Goal: Task Accomplishment & Management: Use online tool/utility

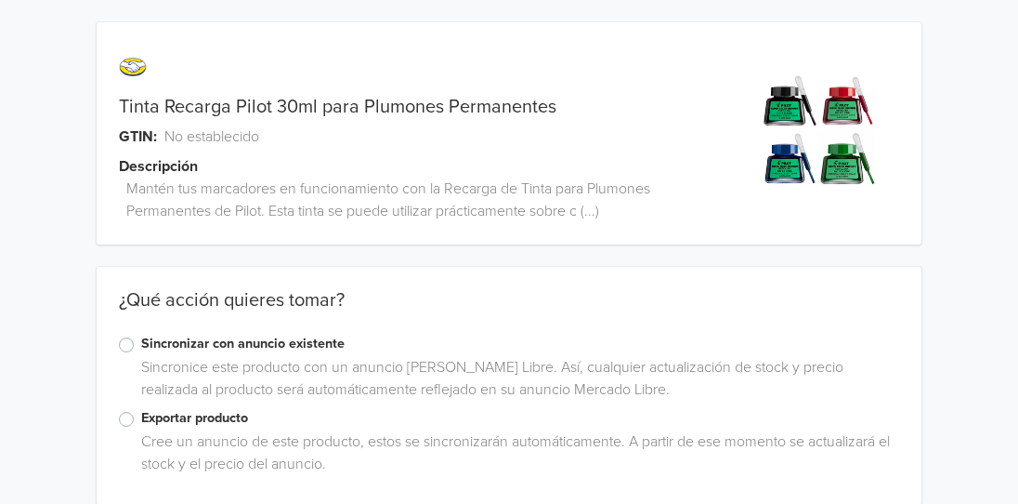
click at [141, 417] on label "Exportar producto" at bounding box center [520, 418] width 758 height 20
click at [0, 0] on input "Exportar producto" at bounding box center [0, 0] width 0 height 0
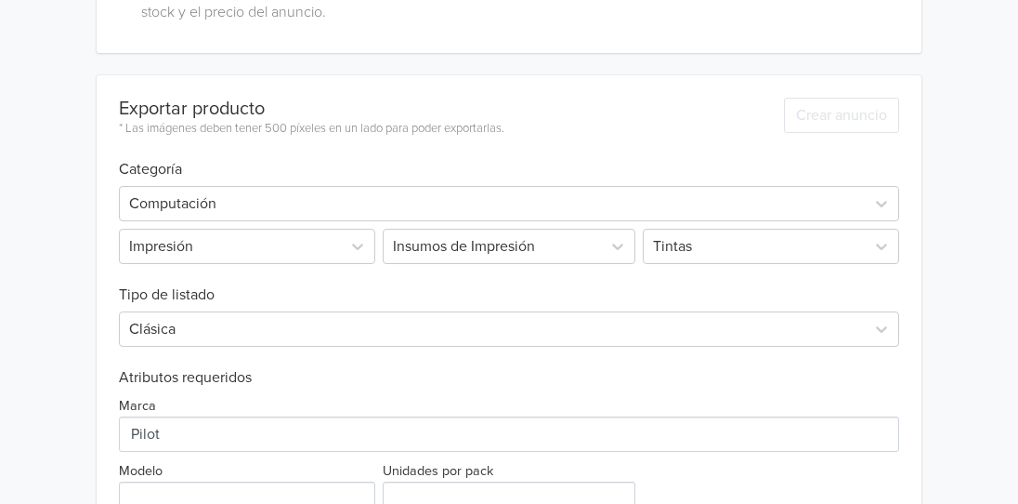
scroll to position [453, 0]
click at [347, 190] on div at bounding box center [492, 203] width 727 height 26
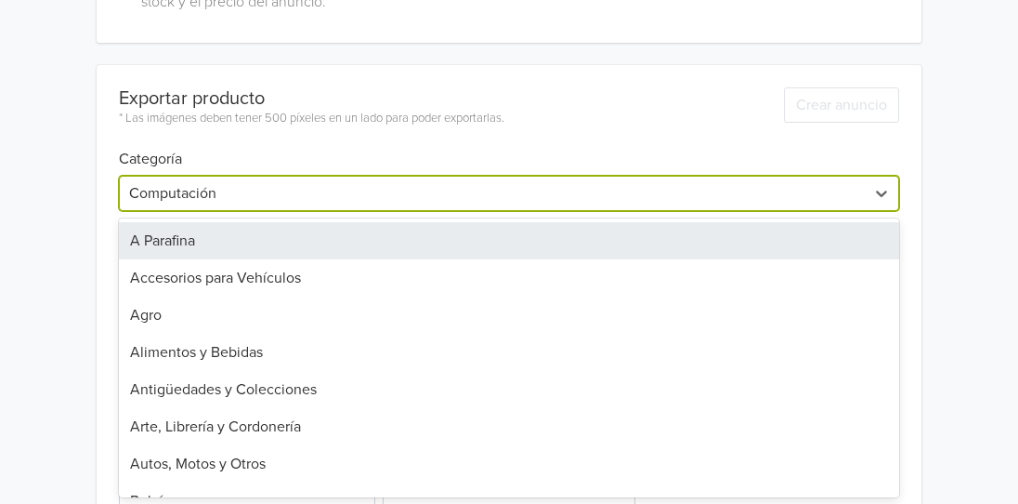
scroll to position [463, 0]
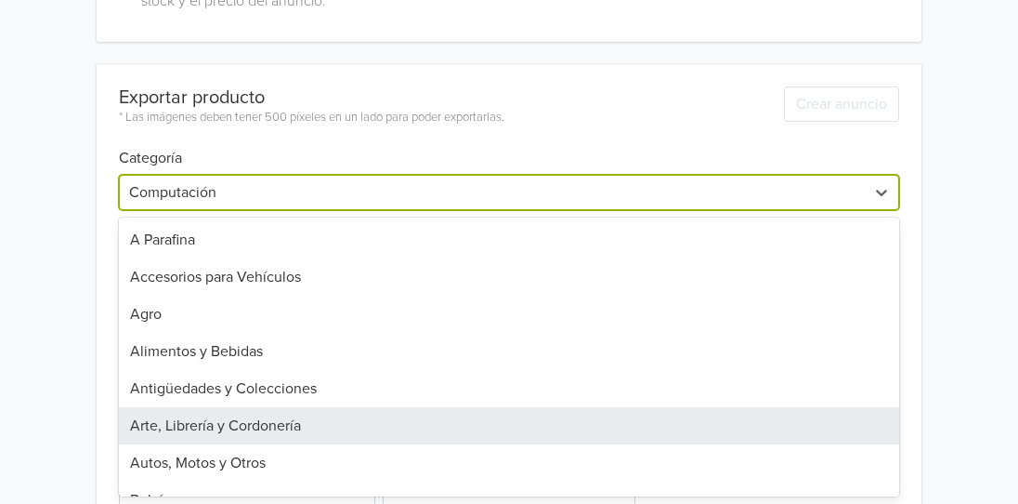
click at [285, 419] on div "Arte, Librería y Cordonería" at bounding box center [509, 425] width 781 height 37
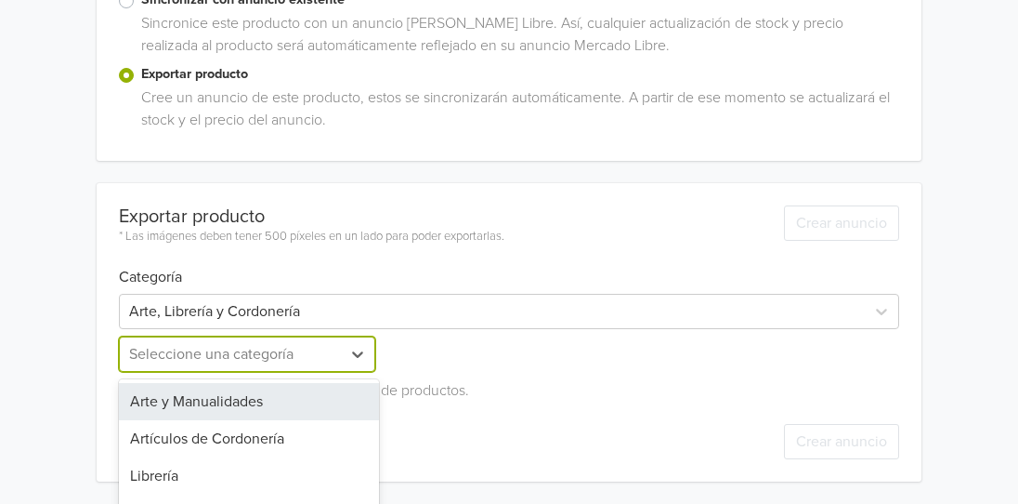
scroll to position [375, 0]
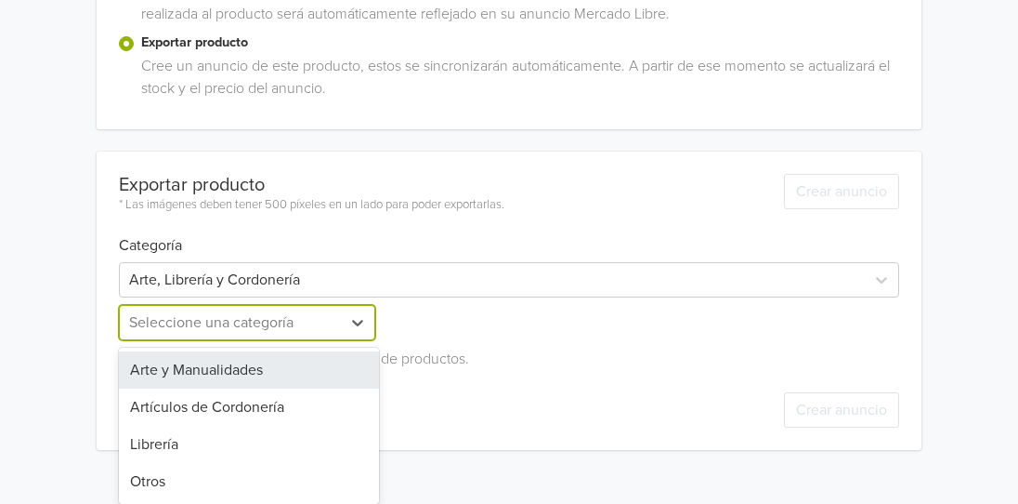
click at [287, 340] on div "4 results available. Use Up and Down to choose options, press Enter to select t…" at bounding box center [249, 322] width 260 height 35
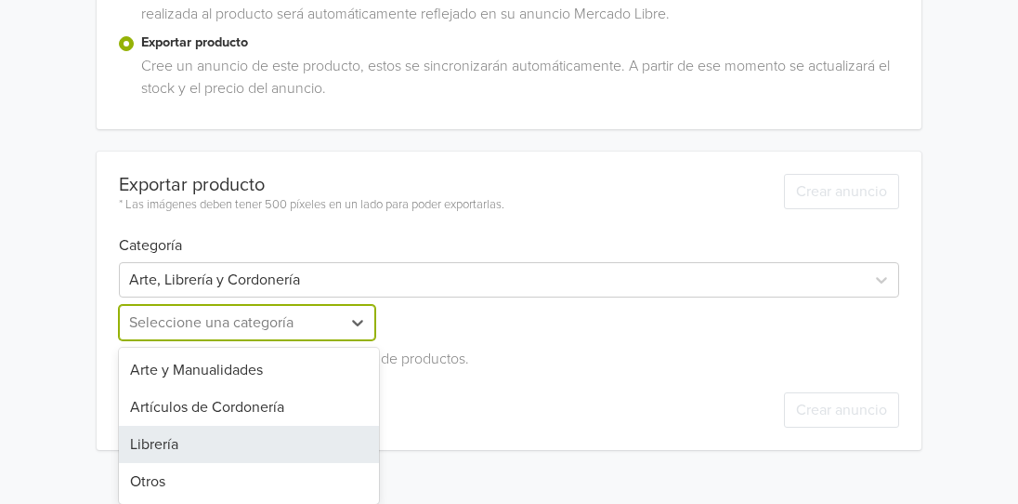
click at [245, 453] on div "Librería" at bounding box center [249, 444] width 260 height 37
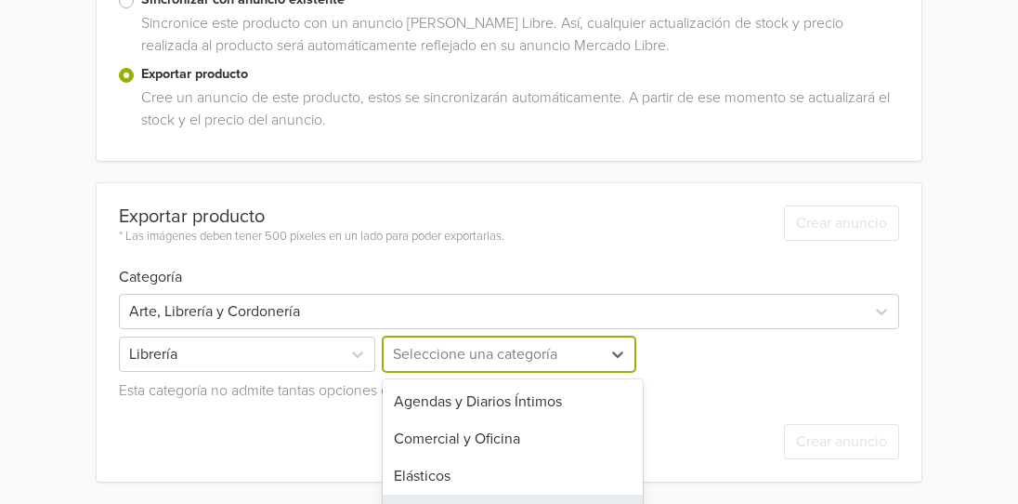
scroll to position [498, 0]
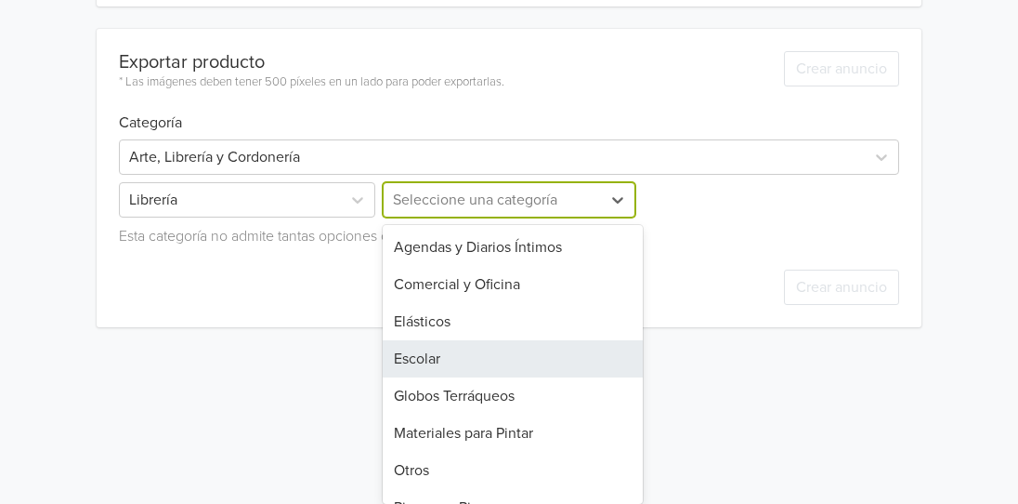
click at [565, 217] on div "10 results available. Use Up and Down to choose options, press Enter to select …" at bounding box center [509, 199] width 260 height 35
click at [563, 355] on div "Escolar" at bounding box center [513, 358] width 260 height 37
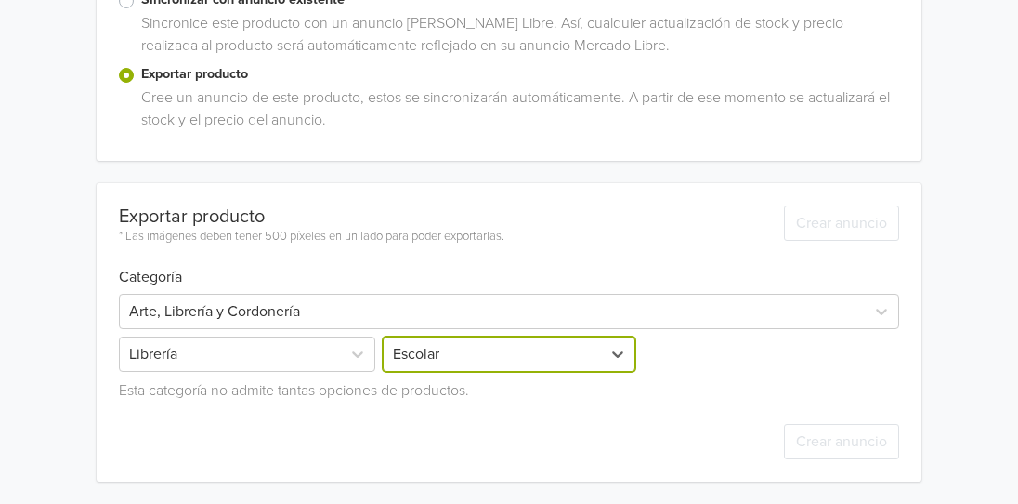
scroll to position [344, 0]
click at [677, 361] on div "Seleccione una categoría" at bounding box center [769, 353] width 260 height 35
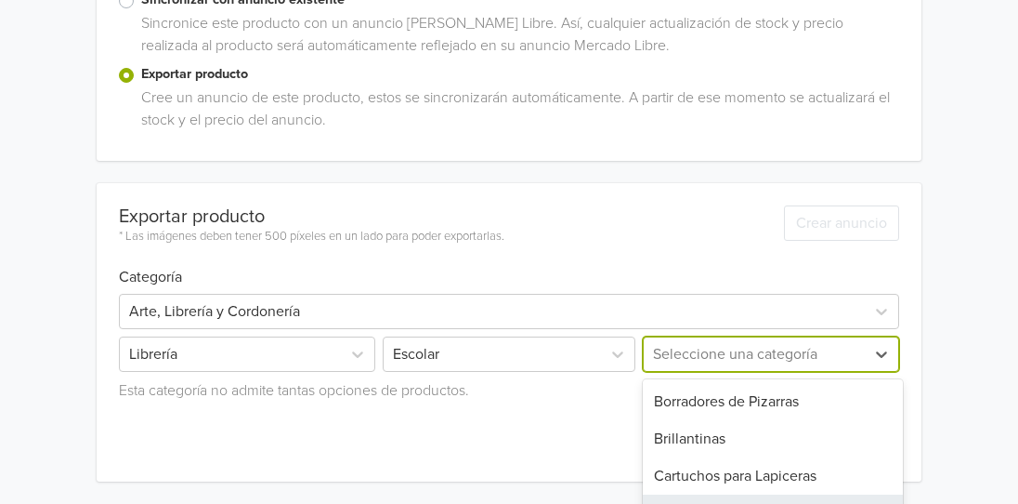
scroll to position [498, 0]
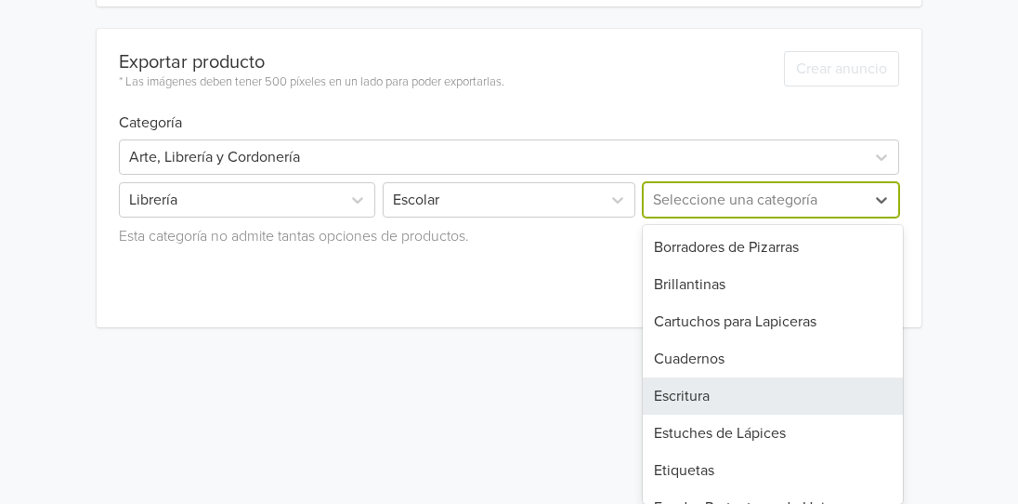
click at [682, 393] on div "Escritura" at bounding box center [773, 395] width 260 height 37
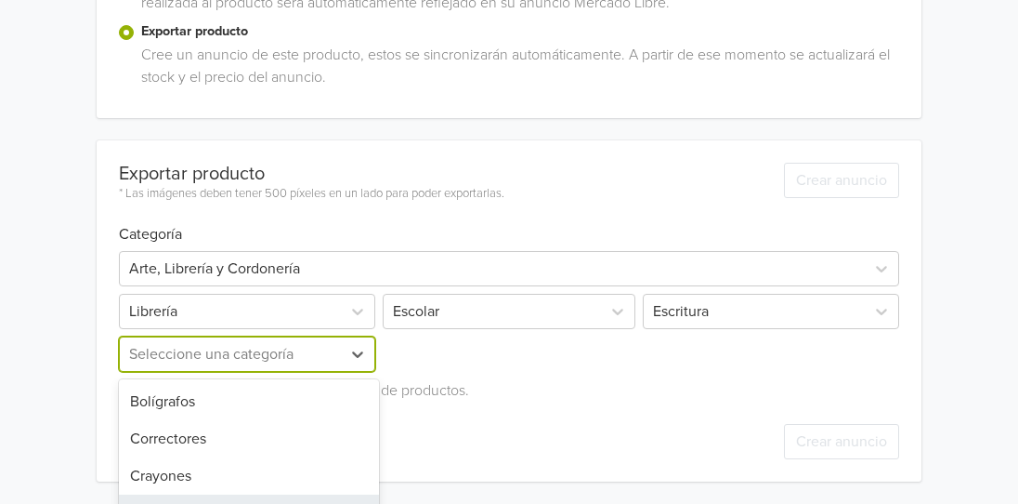
scroll to position [541, 0]
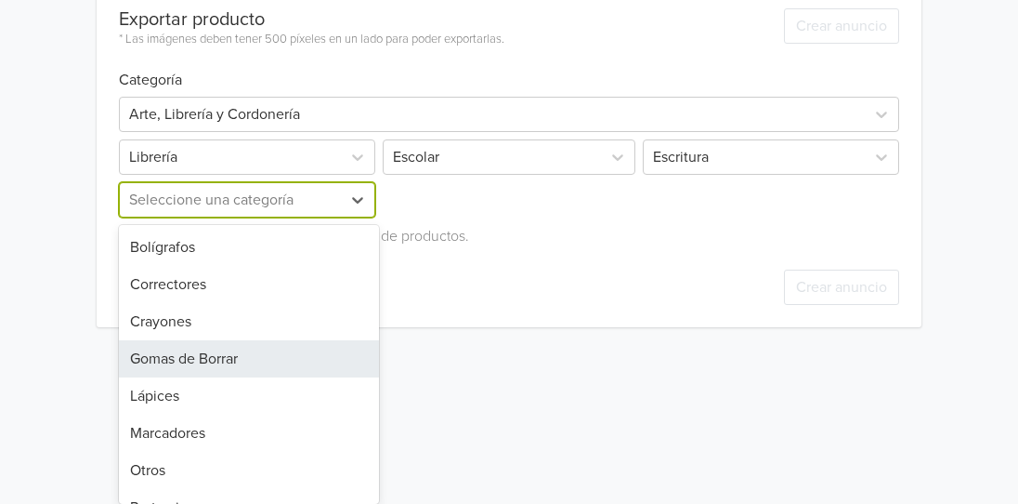
click at [252, 217] on div "9 results available. Use Up and Down to choose options, press Enter to select t…" at bounding box center [249, 199] width 260 height 35
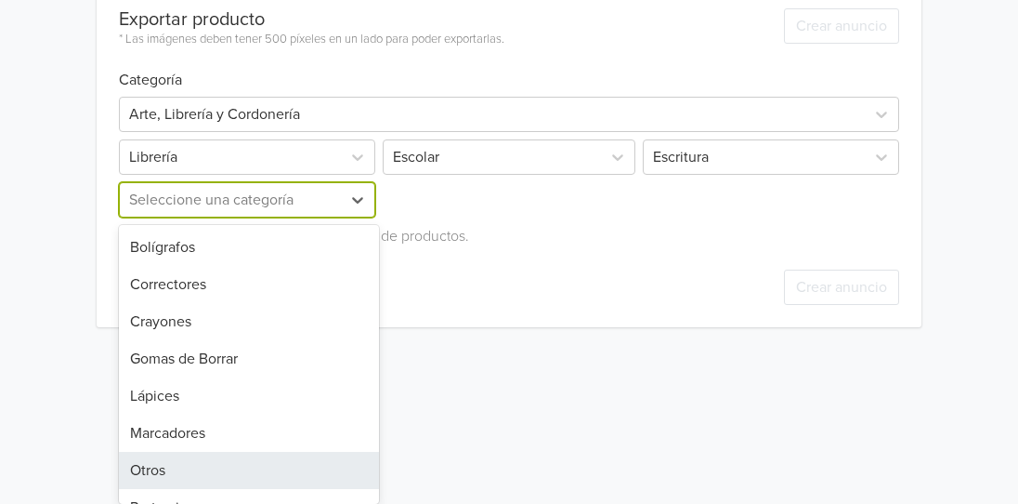
scroll to position [63, 0]
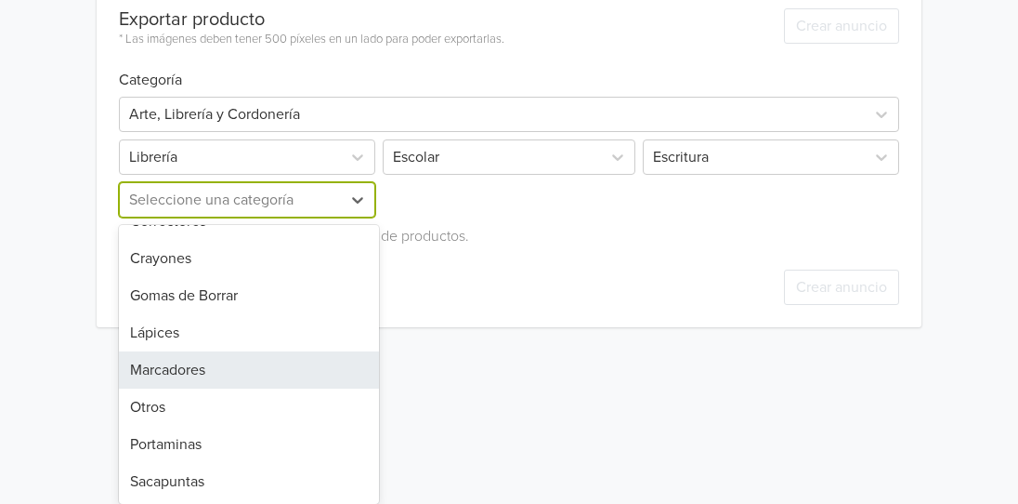
click at [266, 360] on div "Marcadores" at bounding box center [249, 369] width 260 height 37
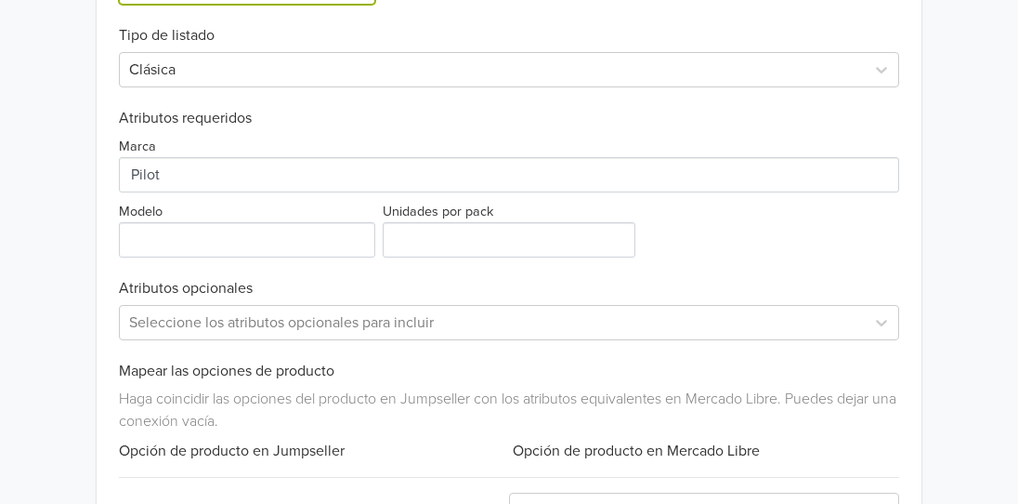
scroll to position [755, 0]
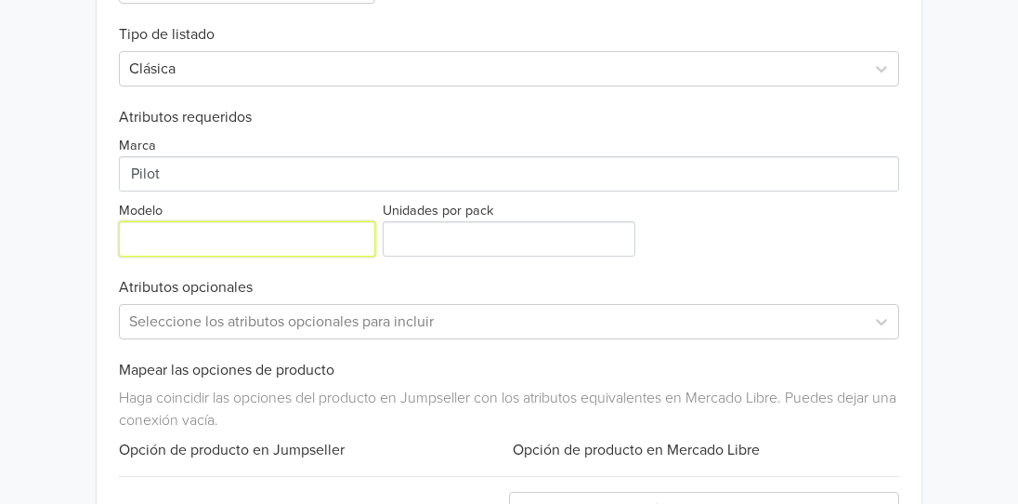
click at [263, 243] on input "Modelo" at bounding box center [247, 238] width 256 height 35
type input "Tinta Plumón Permanente"
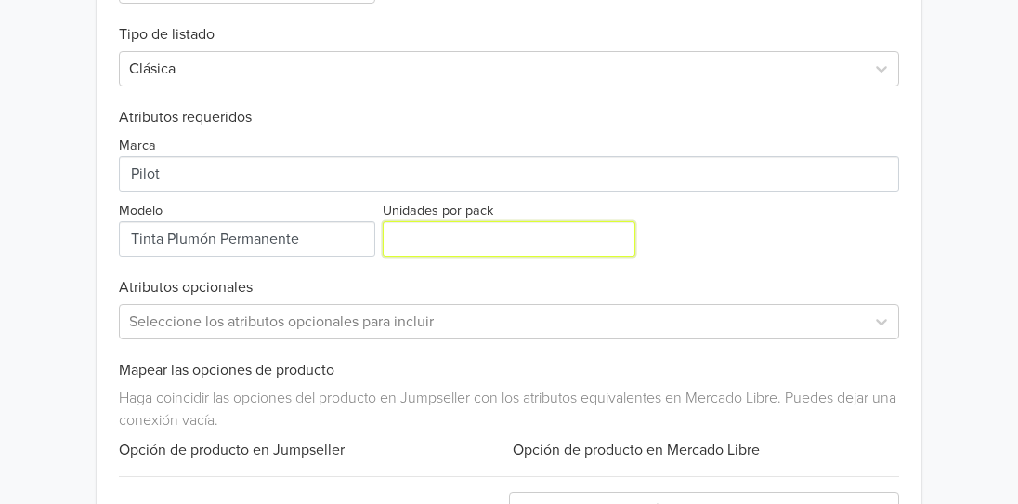
click at [425, 232] on input "Unidades por pack" at bounding box center [509, 238] width 253 height 35
type input "1"
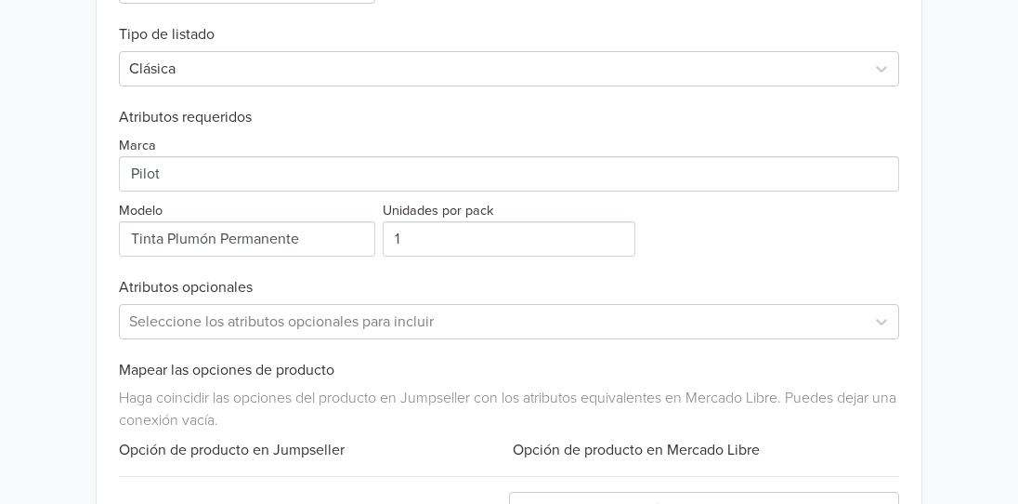
click at [785, 243] on div "Marca Modelo Unidades por pack 1" at bounding box center [509, 191] width 781 height 130
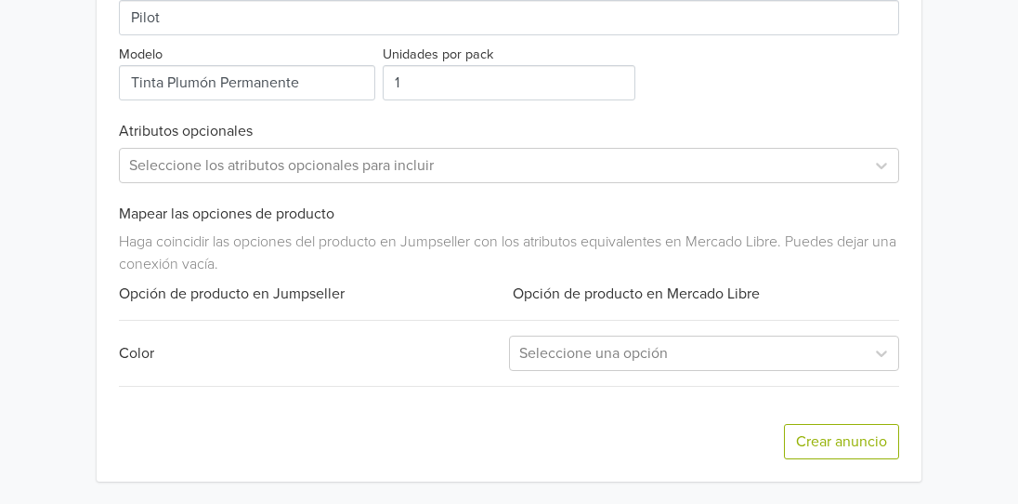
click at [680, 335] on div "Exportar producto * Las imágenes deben tener 500 píxeles en un lado para poder …" at bounding box center [509, 48] width 781 height 865
click at [664, 346] on div at bounding box center [687, 353] width 336 height 26
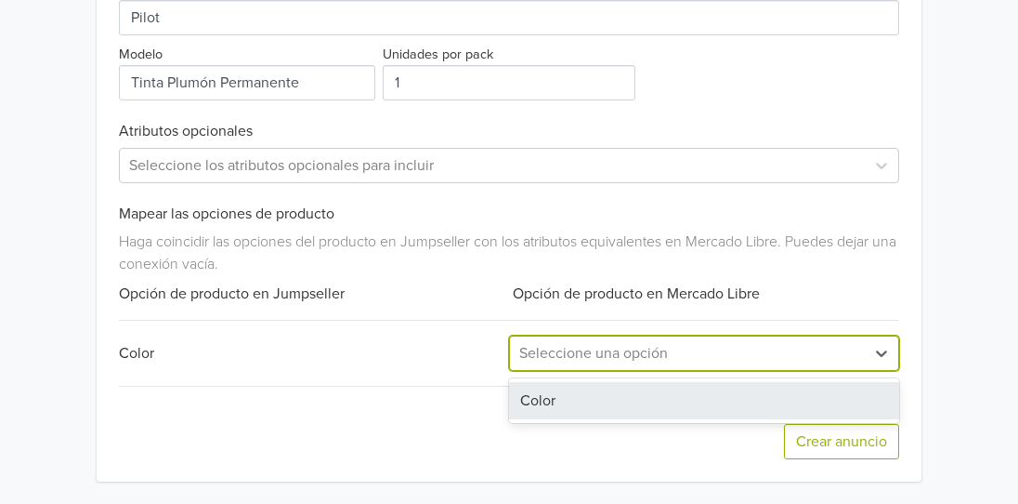
click at [623, 402] on div "Color" at bounding box center [704, 400] width 390 height 37
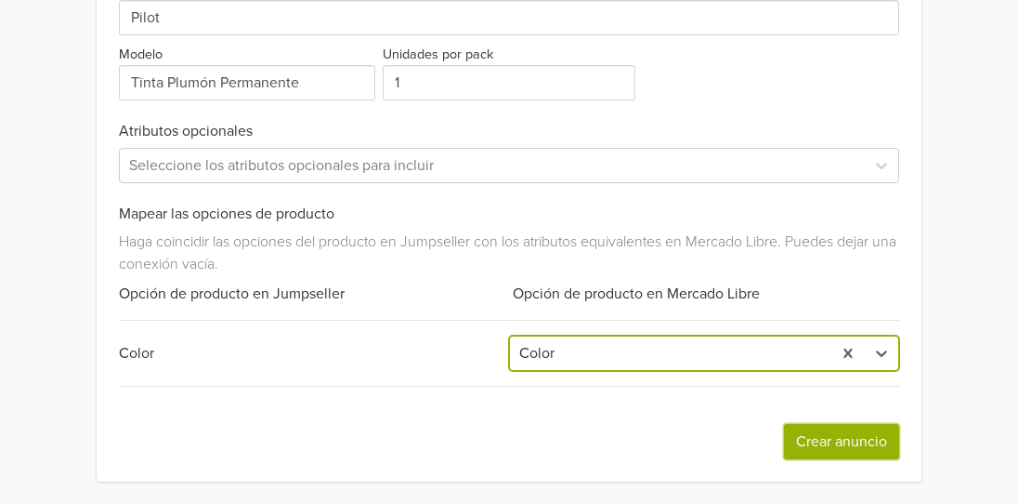
click at [814, 439] on button "Crear anuncio" at bounding box center [841, 441] width 115 height 35
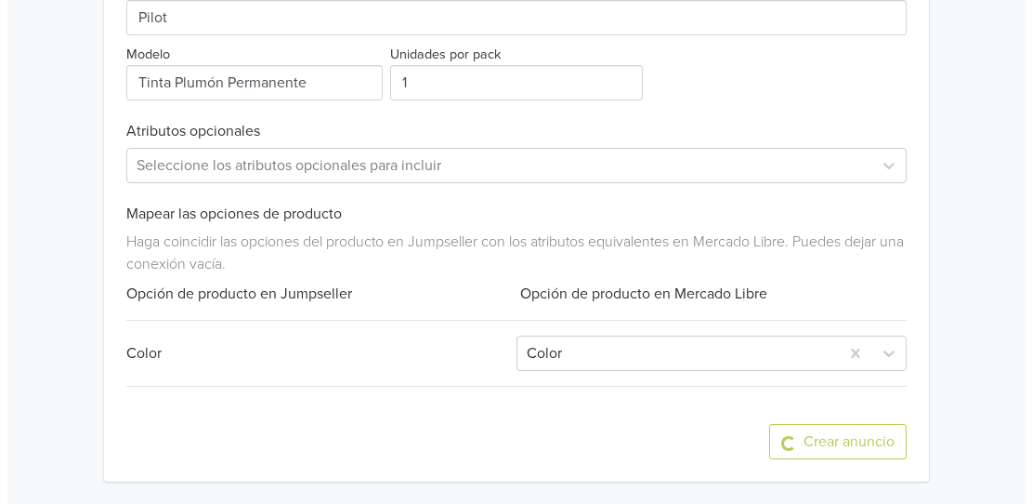
scroll to position [0, 0]
